Goal: Transaction & Acquisition: Purchase product/service

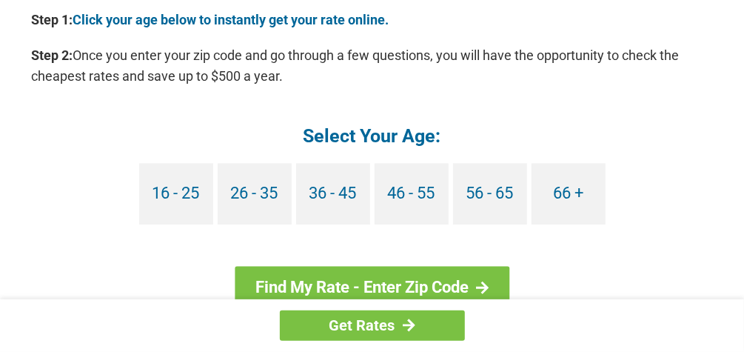
scroll to position [1421, 0]
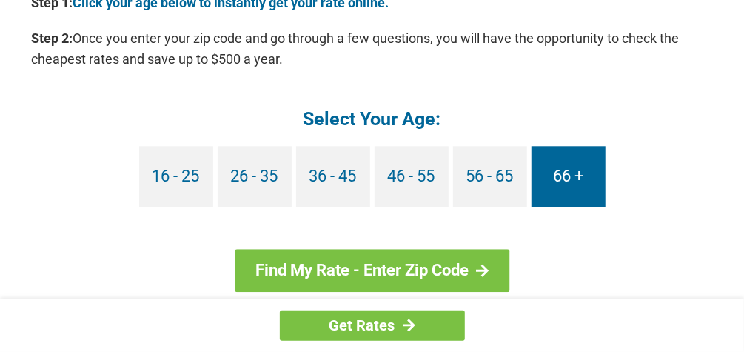
click at [563, 178] on link "66 +" at bounding box center [568, 176] width 74 height 61
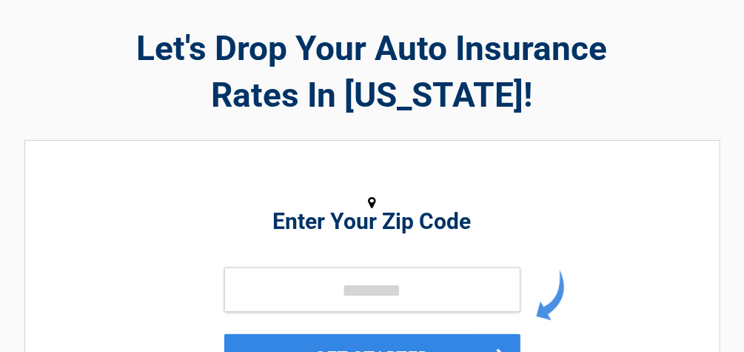
scroll to position [118, 0]
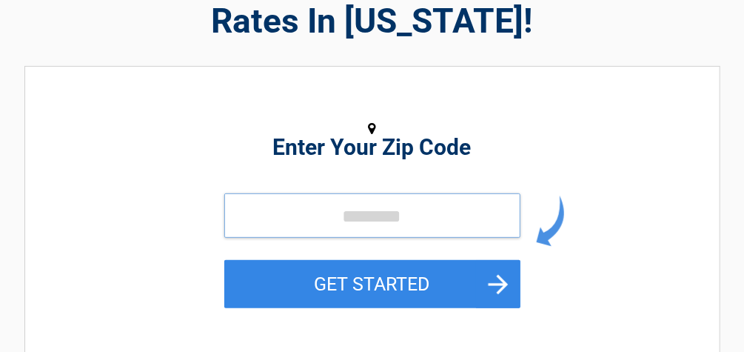
click at [263, 213] on input "tel" at bounding box center [372, 215] width 296 height 44
type input "*****"
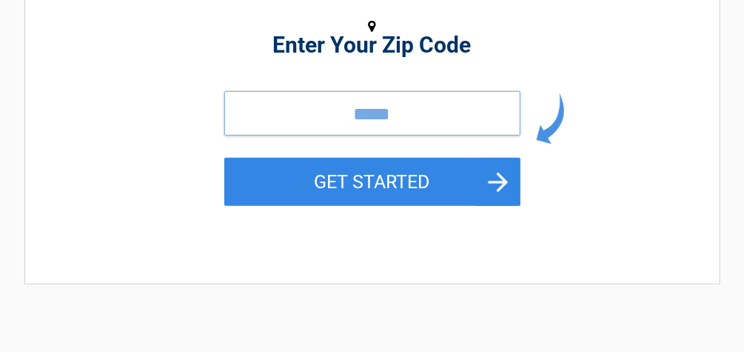
scroll to position [237, 0]
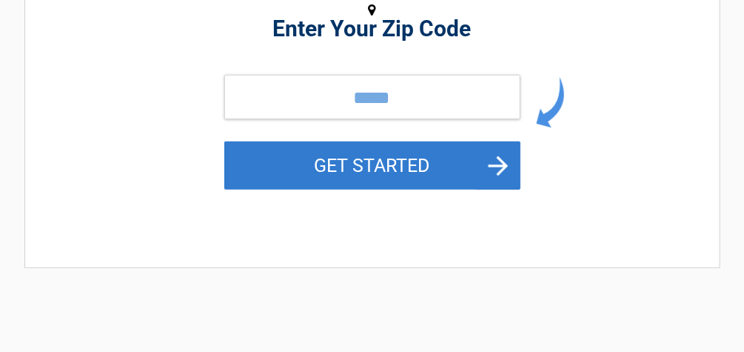
click at [407, 167] on button "GET STARTED" at bounding box center [372, 165] width 296 height 48
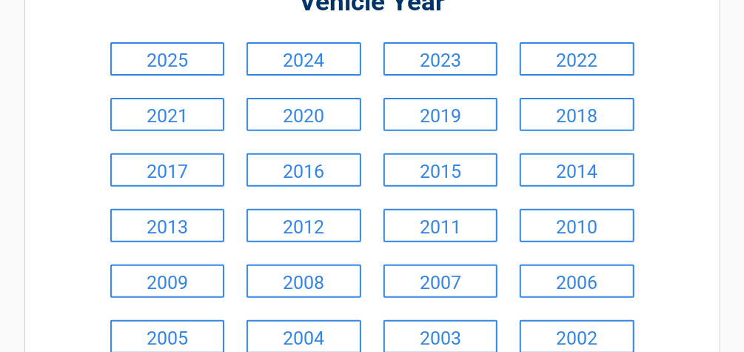
scroll to position [118, 0]
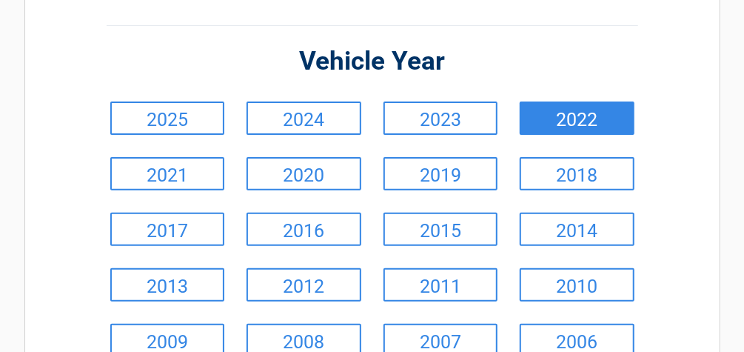
click at [585, 120] on link "2022" at bounding box center [577, 117] width 115 height 33
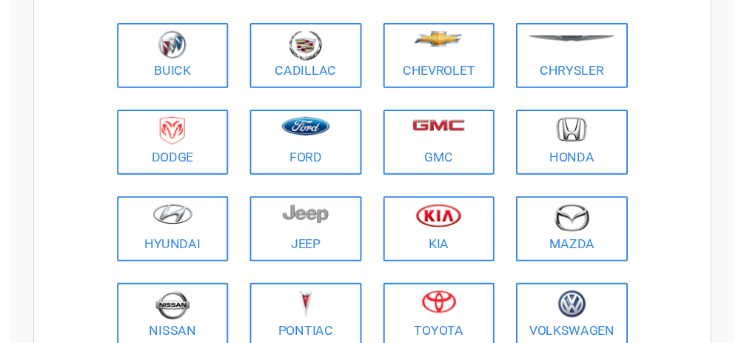
scroll to position [237, 0]
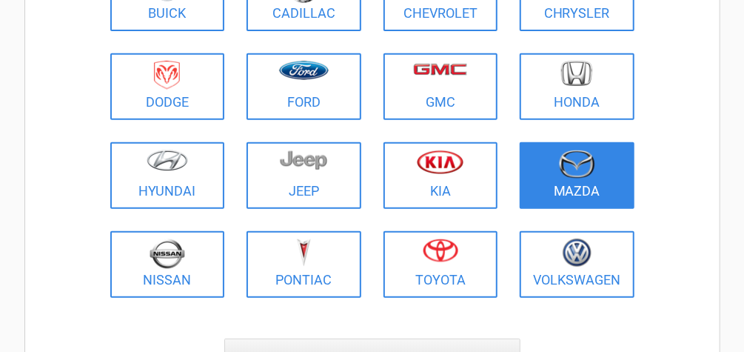
click at [588, 181] on link "Mazda" at bounding box center [577, 175] width 115 height 67
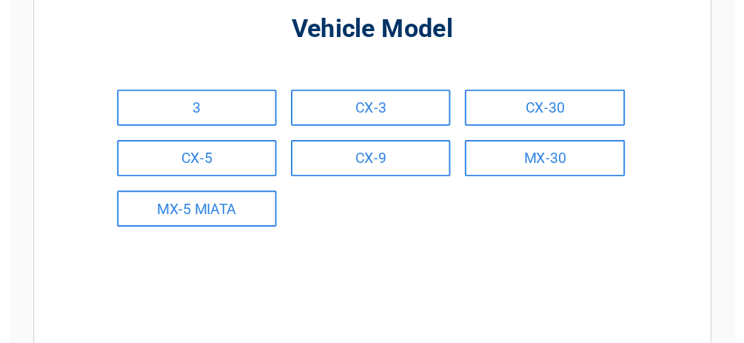
scroll to position [118, 0]
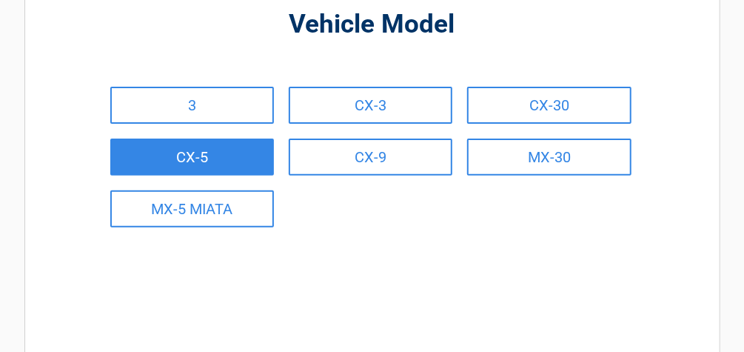
click at [186, 157] on link "CX-5" at bounding box center [192, 156] width 164 height 37
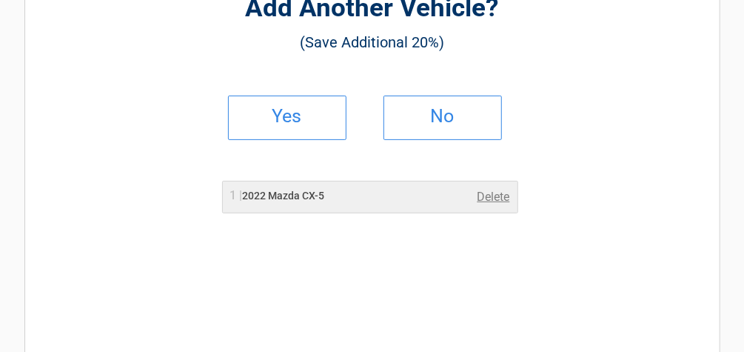
scroll to position [178, 0]
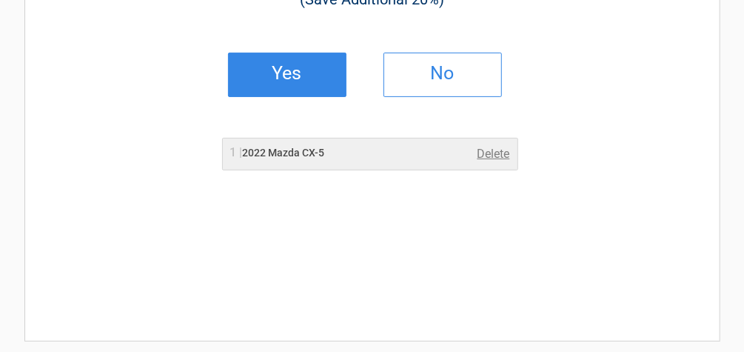
click at [285, 78] on h2 "Yes" at bounding box center [287, 73] width 87 height 10
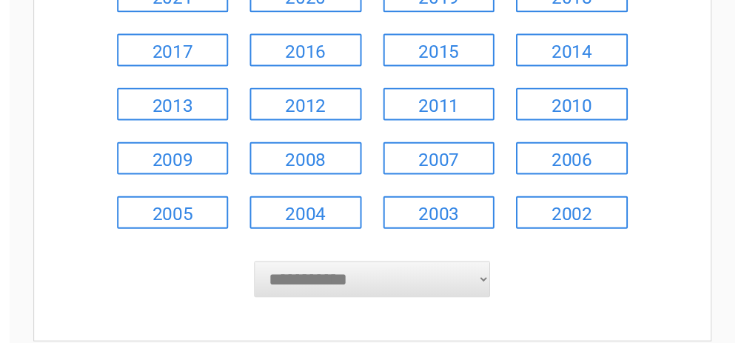
scroll to position [237, 0]
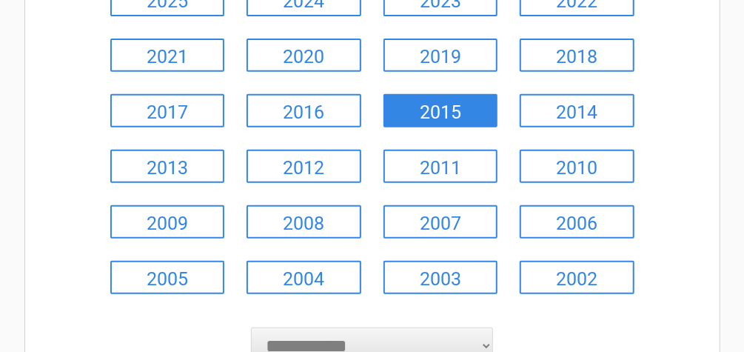
click at [432, 109] on link "2015" at bounding box center [440, 110] width 115 height 33
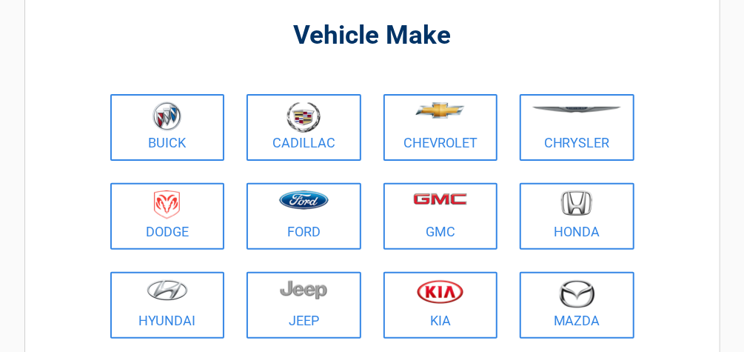
scroll to position [118, 0]
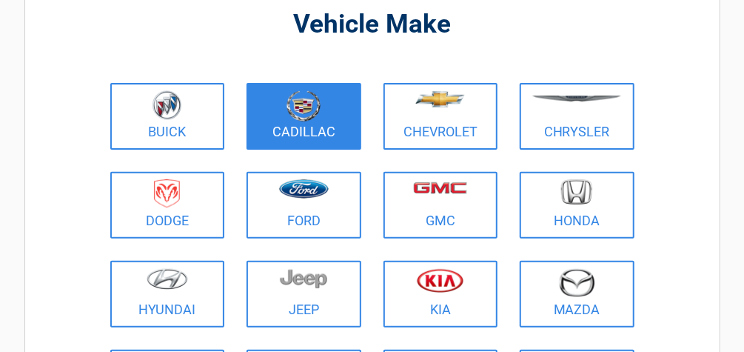
click at [306, 113] on img at bounding box center [303, 105] width 34 height 31
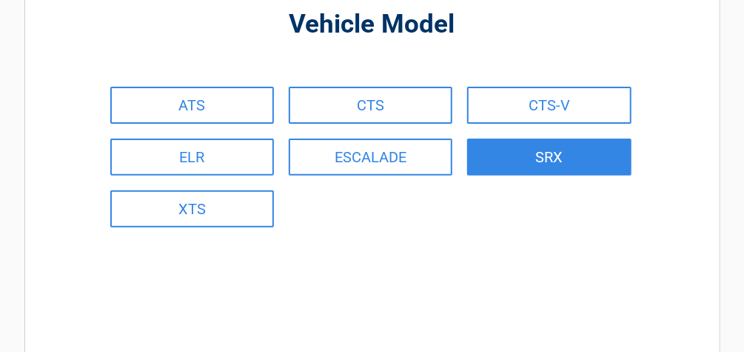
click at [559, 152] on link "SRX" at bounding box center [549, 156] width 164 height 37
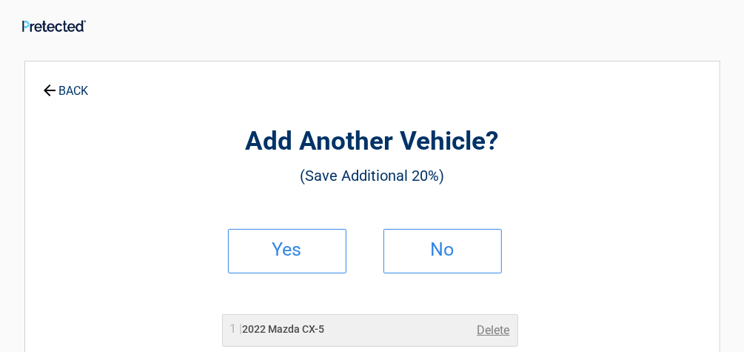
scroll to position [0, 0]
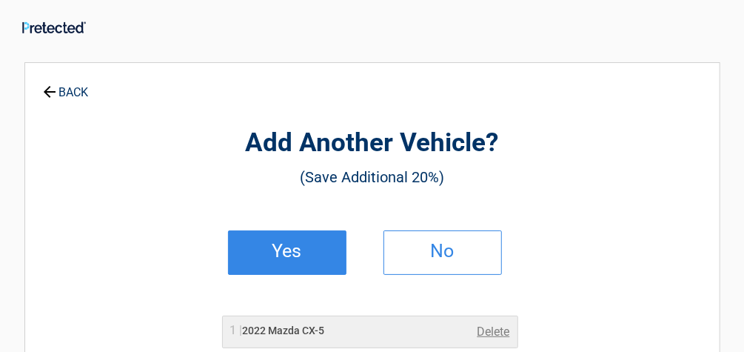
click at [304, 244] on link "Yes" at bounding box center [287, 252] width 118 height 44
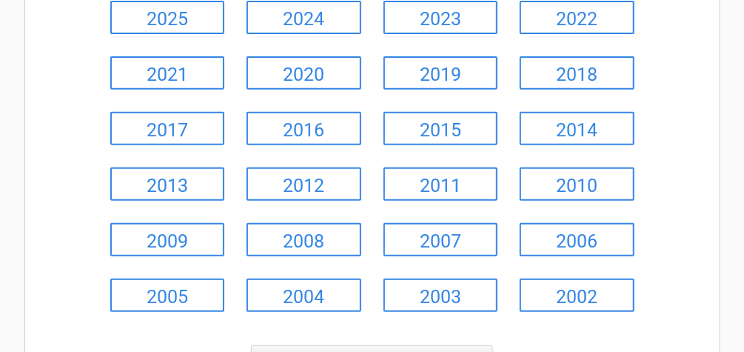
scroll to position [237, 0]
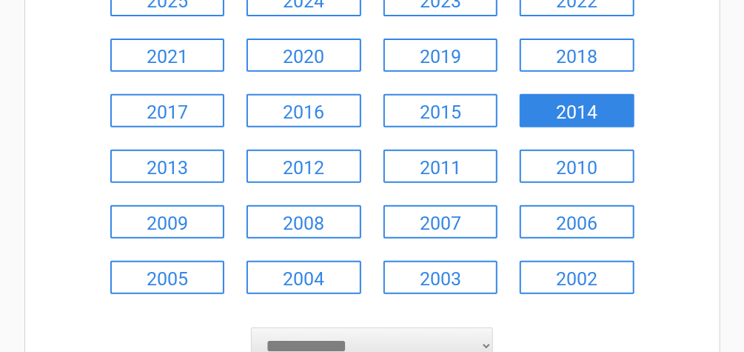
click at [573, 113] on link "2014" at bounding box center [577, 110] width 115 height 33
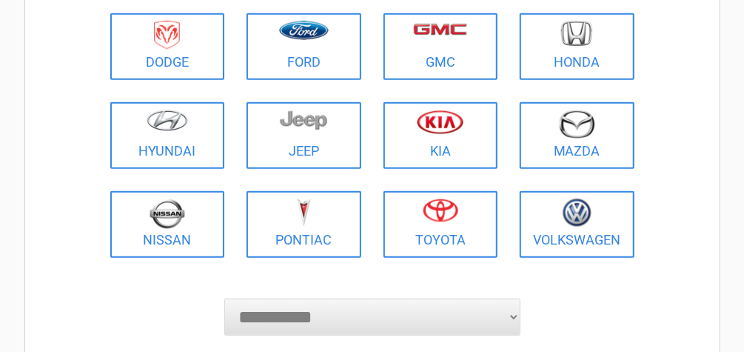
scroll to position [296, 0]
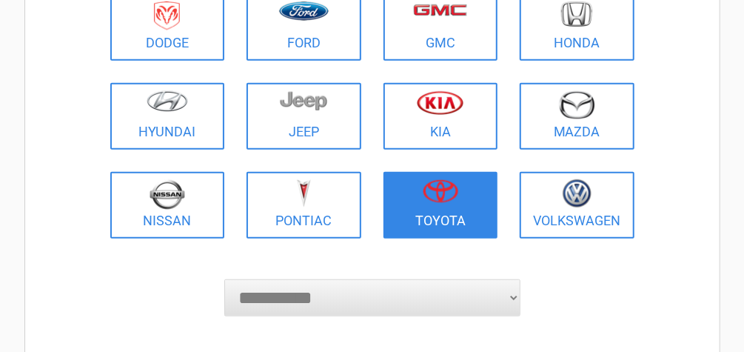
click at [436, 205] on figure at bounding box center [440, 195] width 97 height 33
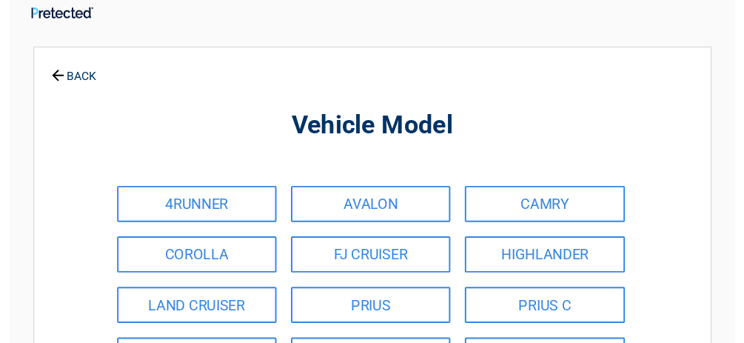
scroll to position [59, 0]
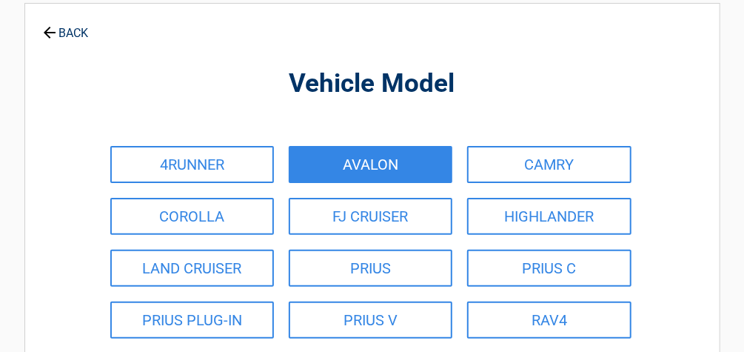
click at [387, 152] on link "AVALON" at bounding box center [371, 164] width 164 height 37
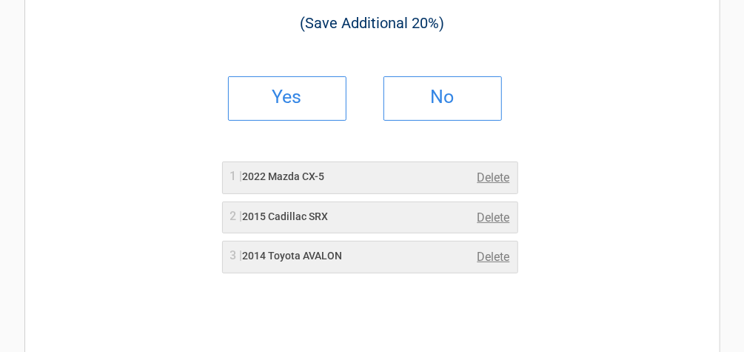
scroll to position [178, 0]
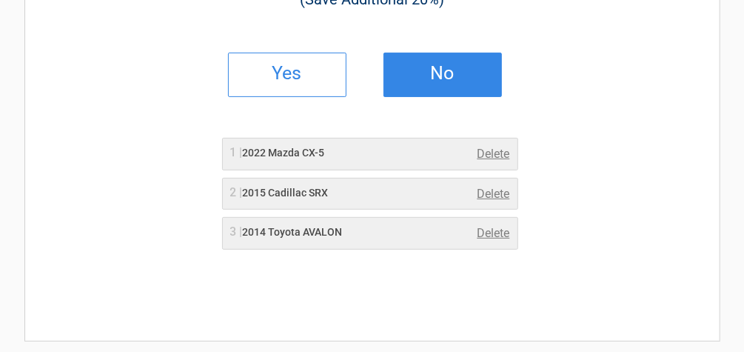
click at [432, 77] on h2 "No" at bounding box center [442, 73] width 87 height 10
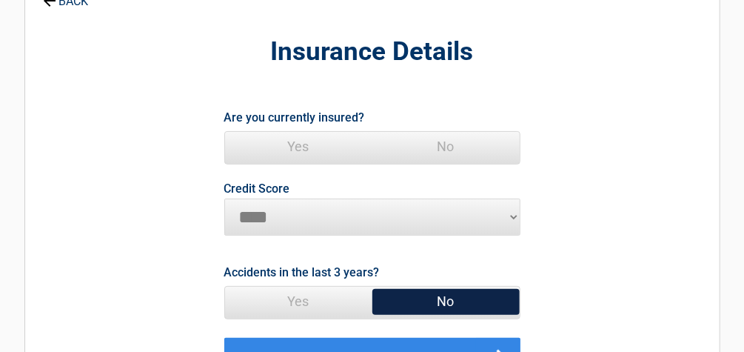
scroll to position [118, 0]
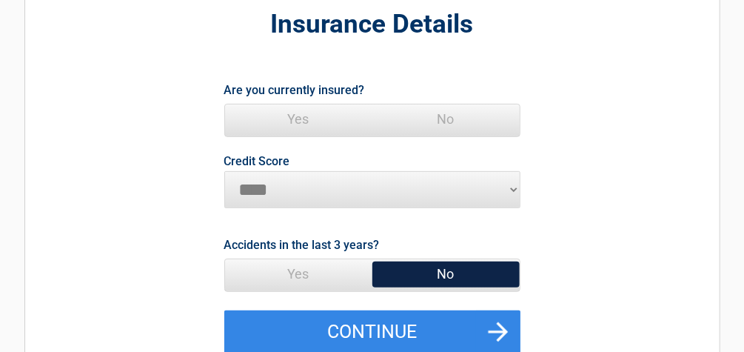
click at [297, 118] on span "Yes" at bounding box center [298, 119] width 147 height 30
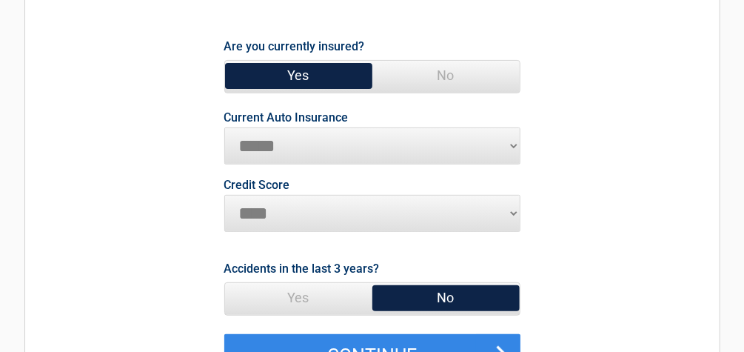
scroll to position [178, 0]
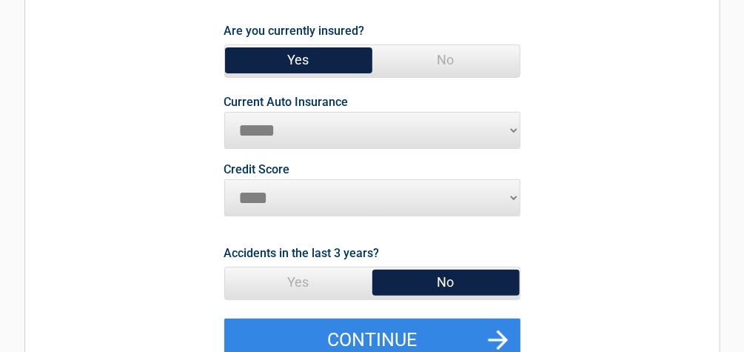
click at [513, 126] on select "**********" at bounding box center [372, 130] width 296 height 37
select select "**********"
click at [224, 112] on select "**********" at bounding box center [372, 130] width 296 height 37
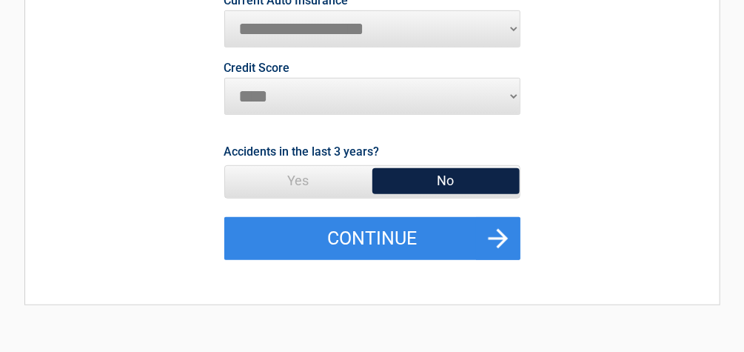
scroll to position [296, 0]
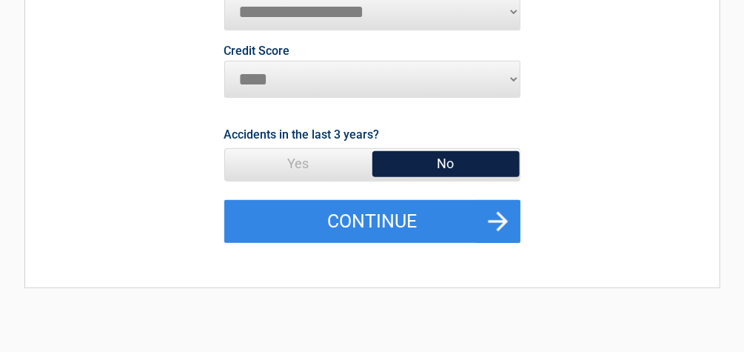
click at [315, 161] on span "Yes" at bounding box center [298, 164] width 147 height 30
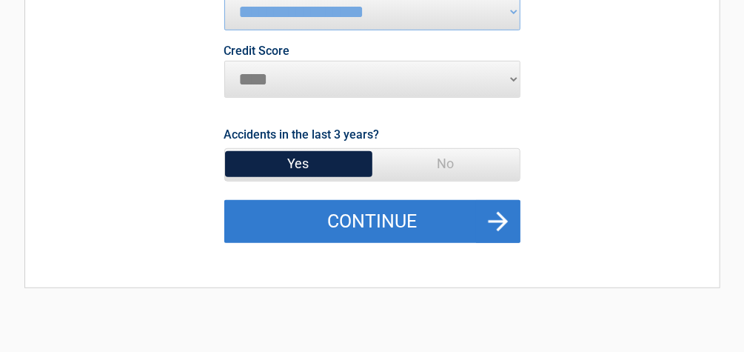
click at [391, 221] on button "Continue" at bounding box center [372, 221] width 296 height 43
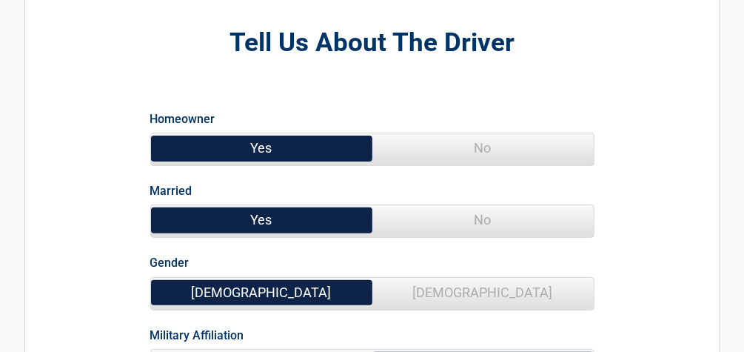
scroll to position [118, 0]
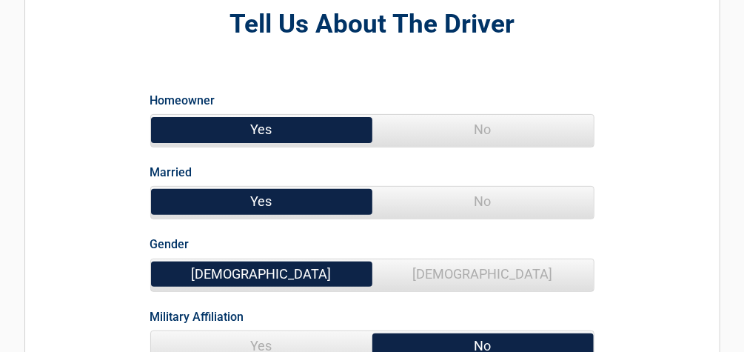
click at [477, 132] on span "No" at bounding box center [482, 130] width 221 height 30
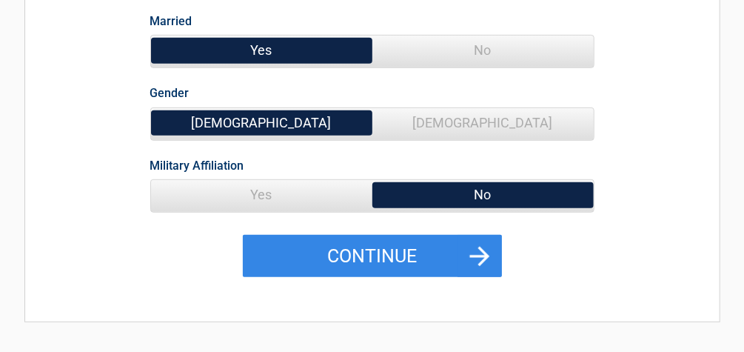
scroll to position [296, 0]
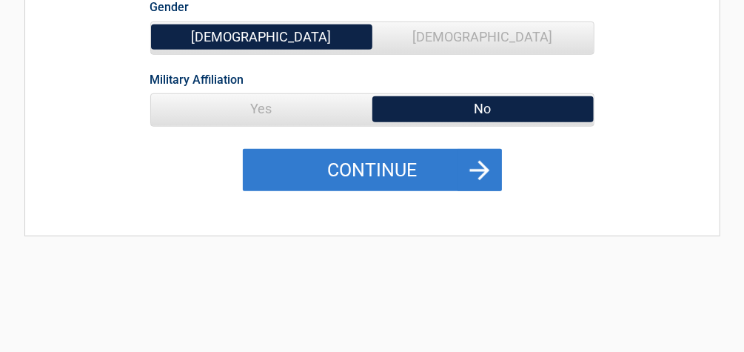
click at [400, 178] on button "Continue" at bounding box center [372, 170] width 259 height 43
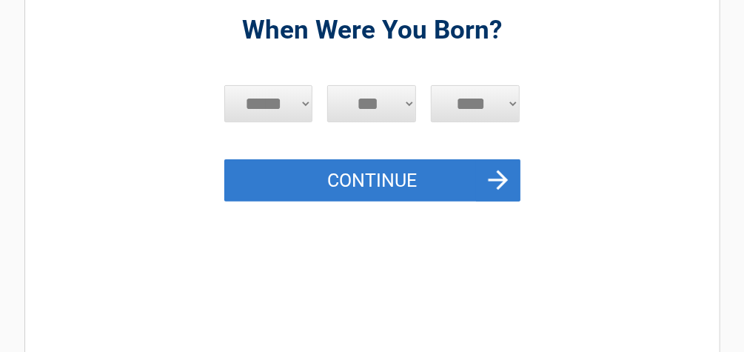
scroll to position [118, 0]
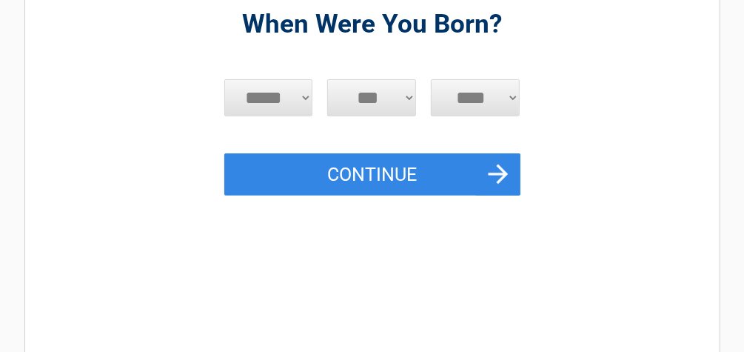
click at [263, 95] on select "***** *** *** *** *** *** *** *** *** *** *** *** ***" at bounding box center [268, 97] width 89 height 37
select select "*"
click at [224, 79] on select "***** *** *** *** *** *** *** *** *** *** *** *** ***" at bounding box center [268, 97] width 89 height 37
click at [389, 85] on select "*** * * * * * * * * * ** ** ** ** ** ** ** ** ** ** ** ** ** ** ** ** ** ** ** …" at bounding box center [371, 97] width 89 height 37
select select "*"
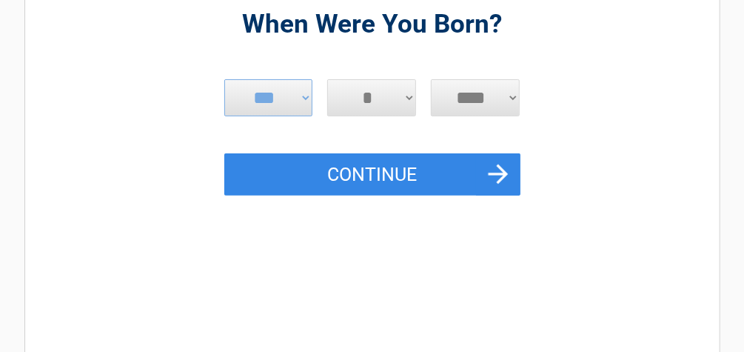
click at [327, 79] on select "*** * * * * * * * * * ** ** ** ** ** ** ** ** ** ** ** ** ** ** ** ** ** ** ** …" at bounding box center [371, 97] width 89 height 37
click at [488, 90] on select "**** **** **** **** **** **** **** **** **** **** **** **** **** **** **** ****…" at bounding box center [475, 97] width 89 height 37
select select "****"
click at [431, 79] on select "**** **** **** **** **** **** **** **** **** **** **** **** **** **** **** ****…" at bounding box center [475, 97] width 89 height 37
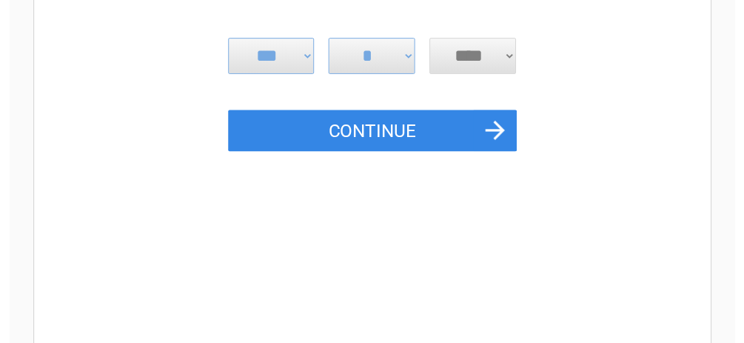
scroll to position [178, 0]
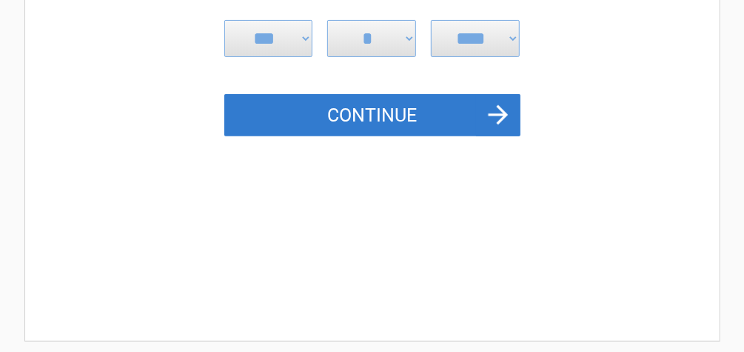
click at [394, 110] on button "Continue" at bounding box center [372, 115] width 296 height 43
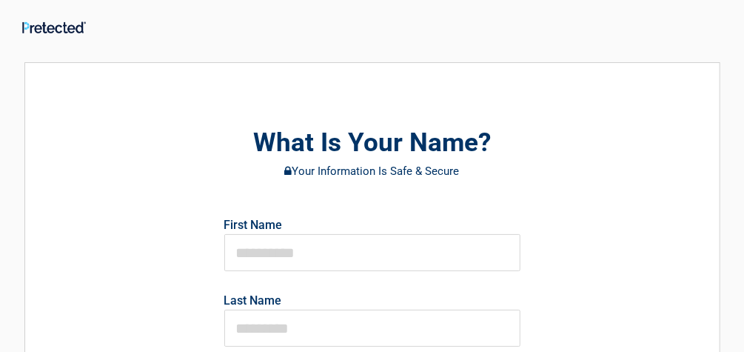
scroll to position [0, 0]
